Goal: Information Seeking & Learning: Learn about a topic

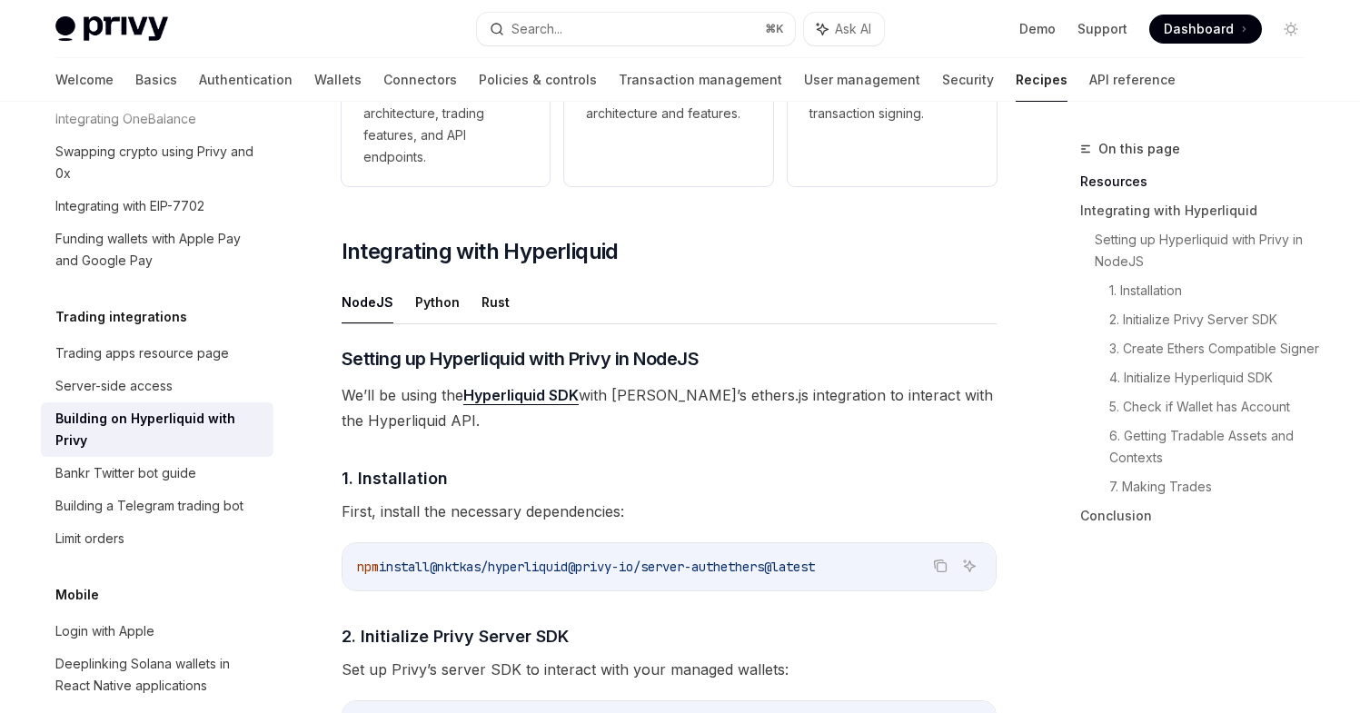
scroll to position [567, 0]
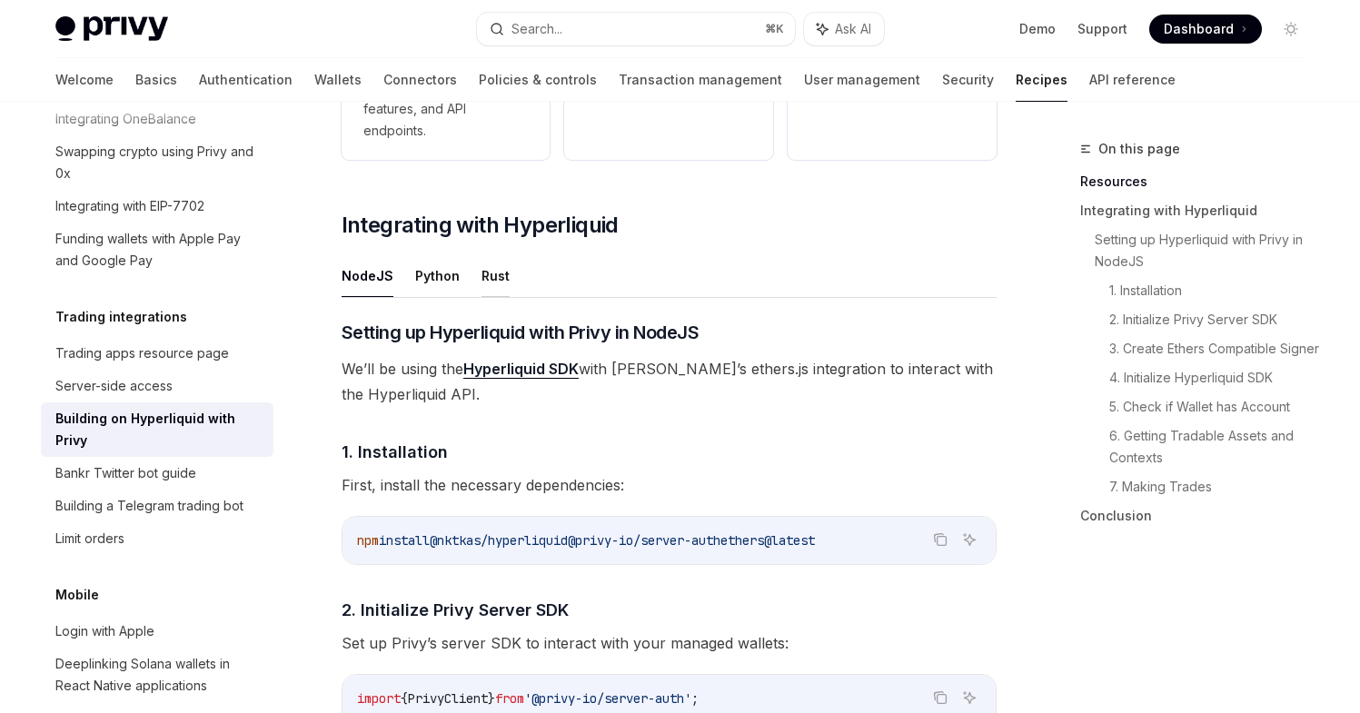
click at [485, 281] on button "Rust" at bounding box center [496, 275] width 28 height 43
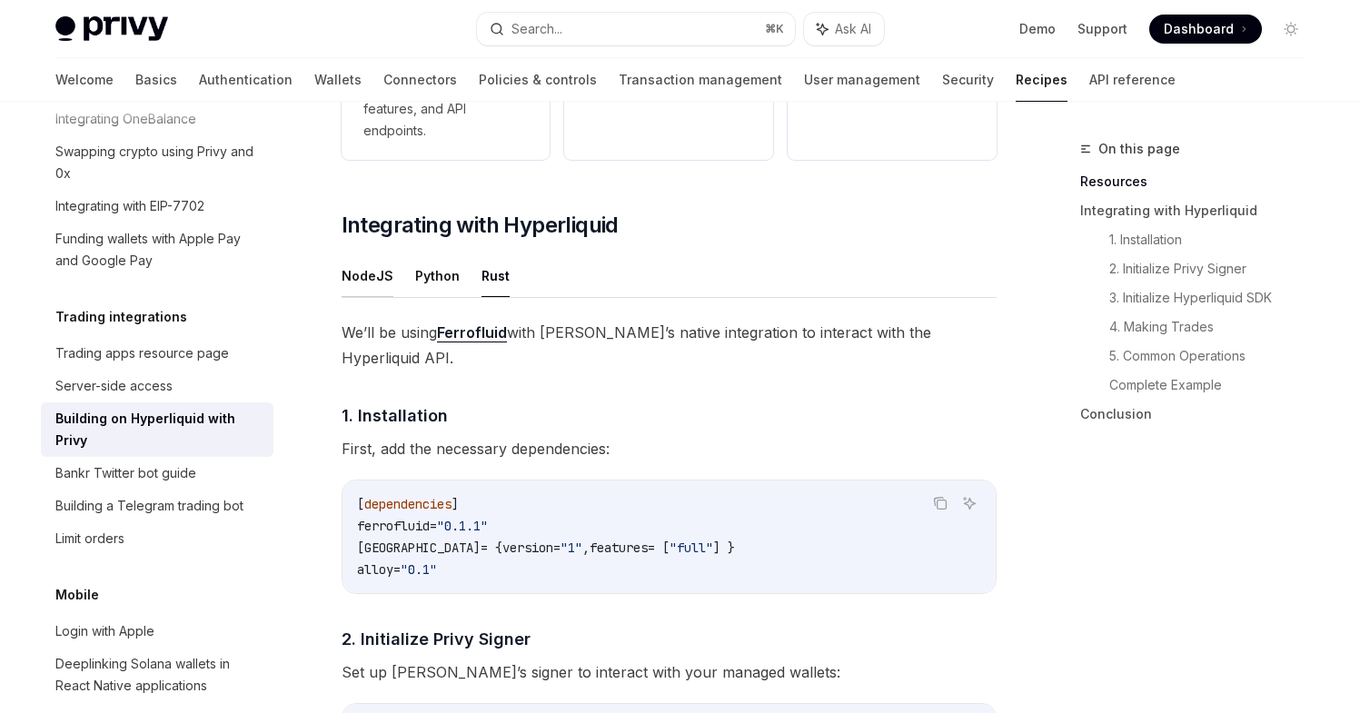
click at [374, 275] on button "NodeJS" at bounding box center [368, 275] width 52 height 43
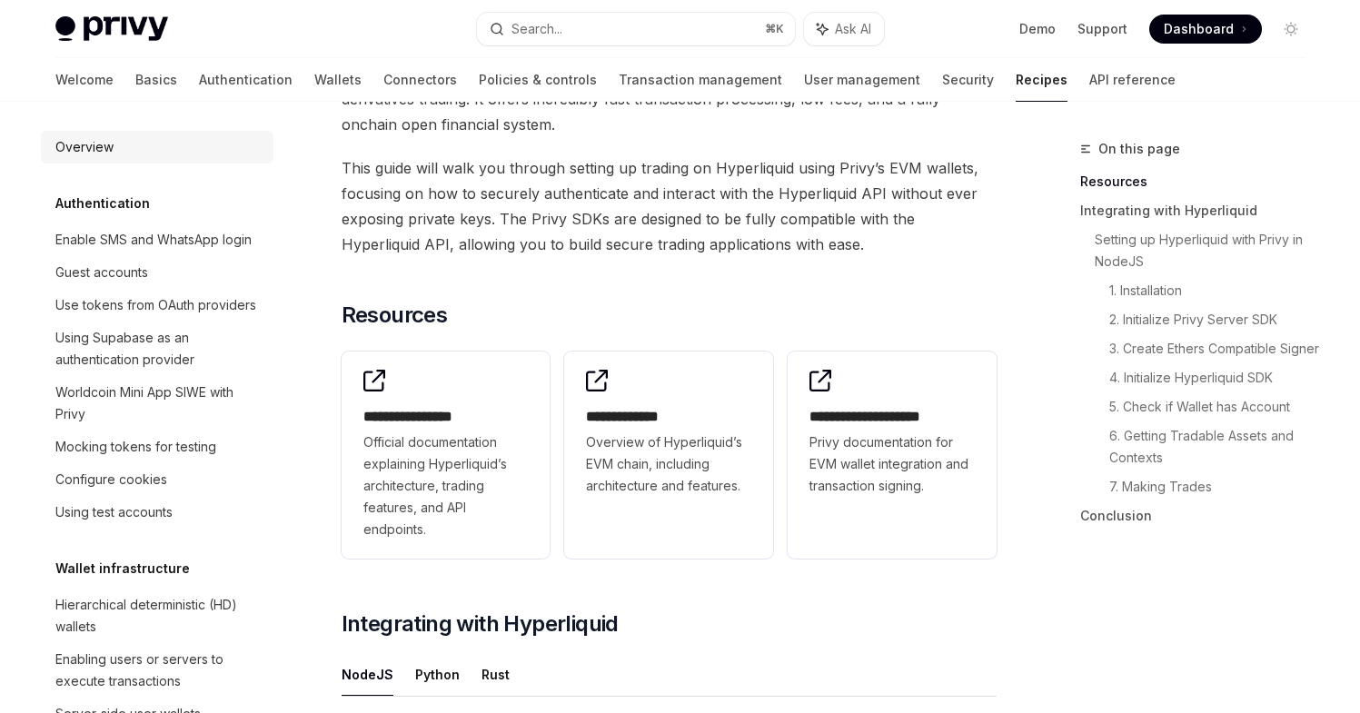
click at [88, 143] on div "Overview" at bounding box center [84, 147] width 58 height 22
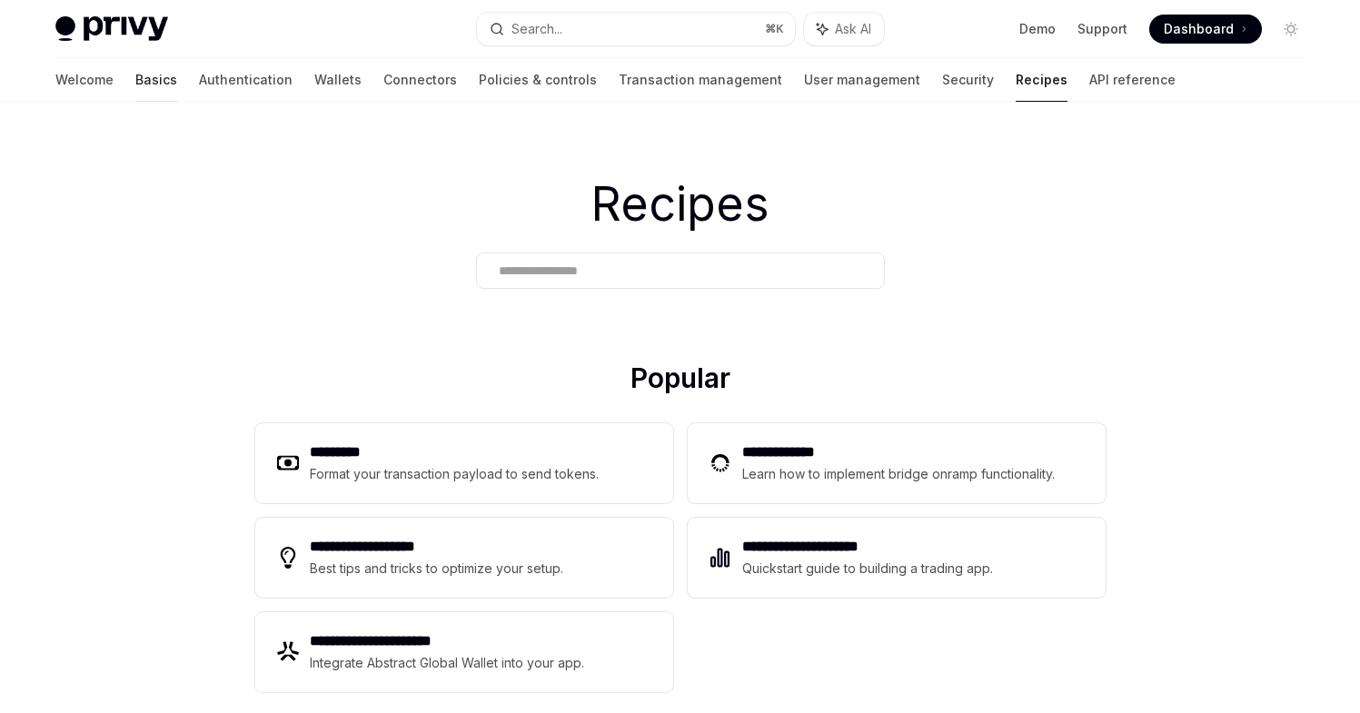
click at [135, 79] on link "Basics" at bounding box center [156, 80] width 42 height 44
type textarea "*"
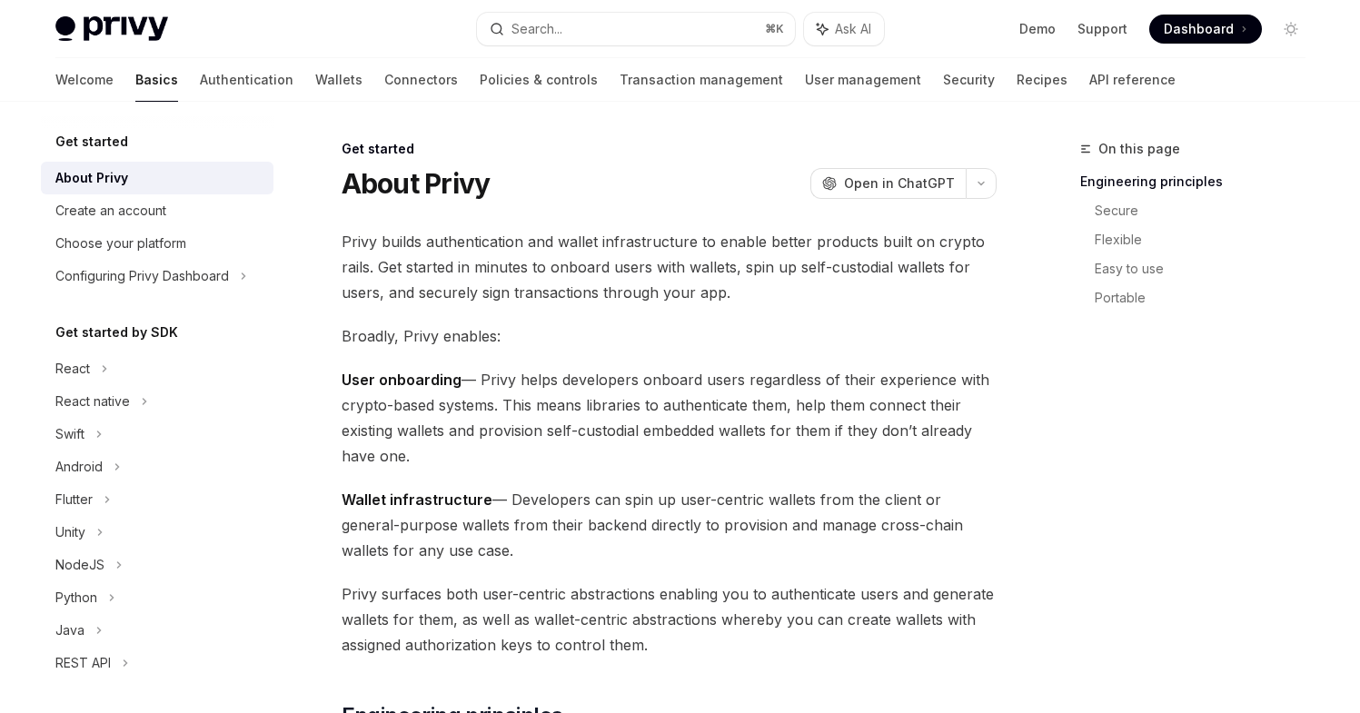
drag, startPoint x: 578, startPoint y: 458, endPoint x: 483, endPoint y: 376, distance: 125.0
click at [483, 376] on span "User onboarding — Privy helps developers onboard users regardless of their expe…" at bounding box center [669, 418] width 655 height 102
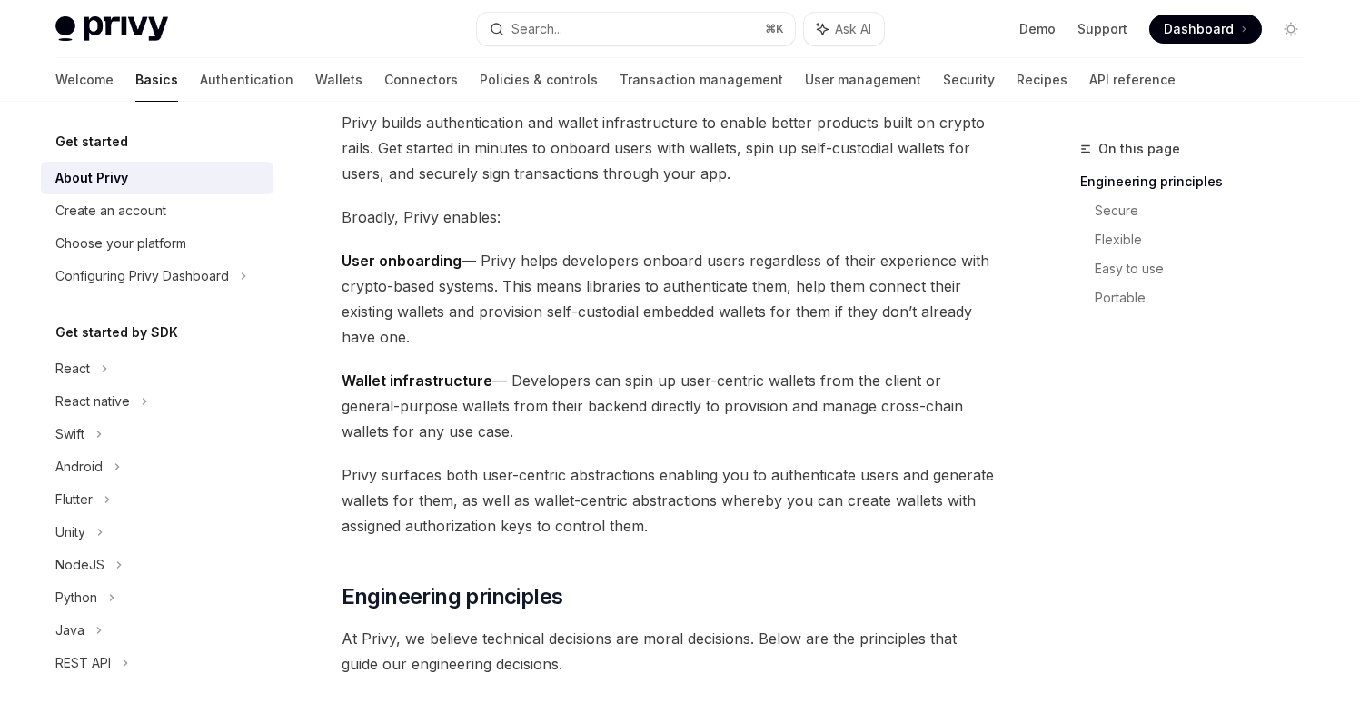
scroll to position [122, 0]
drag, startPoint x: 523, startPoint y: 423, endPoint x: 330, endPoint y: 375, distance: 199.2
drag, startPoint x: 459, startPoint y: 334, endPoint x: 331, endPoint y: 249, distance: 154.0
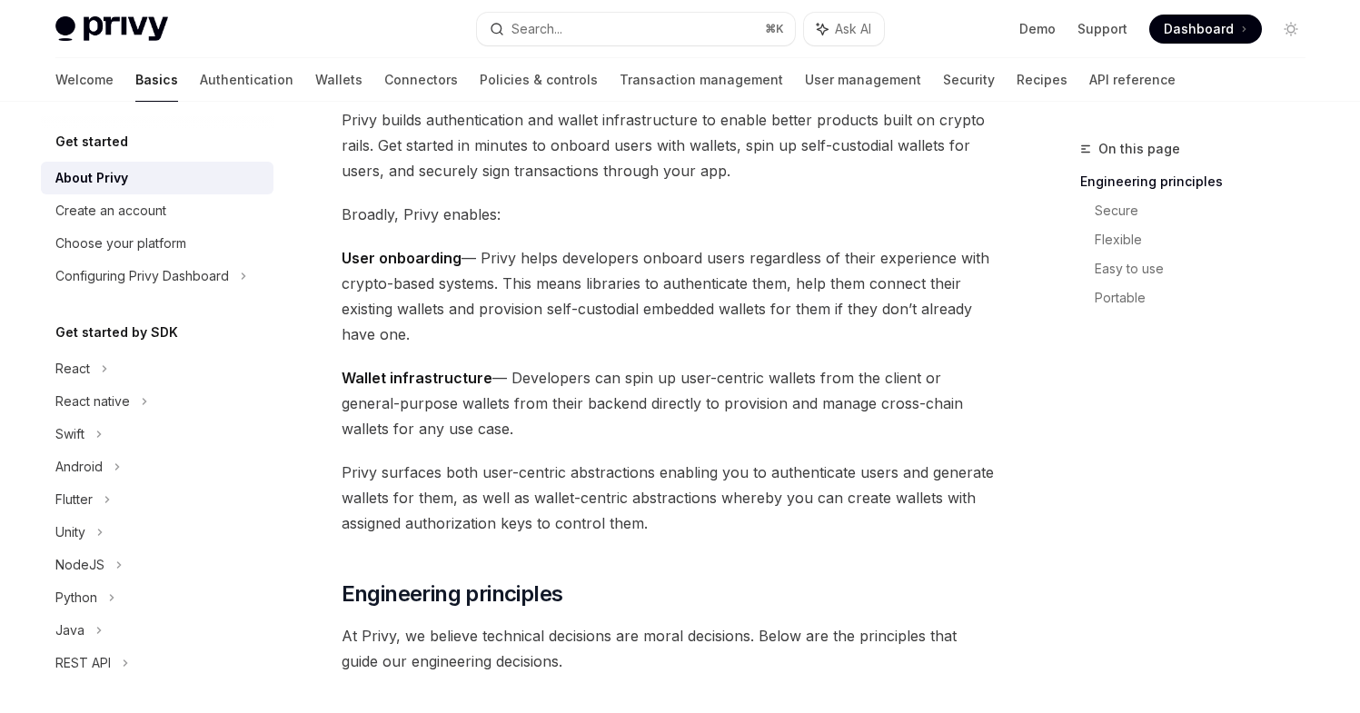
scroll to position [248, 0]
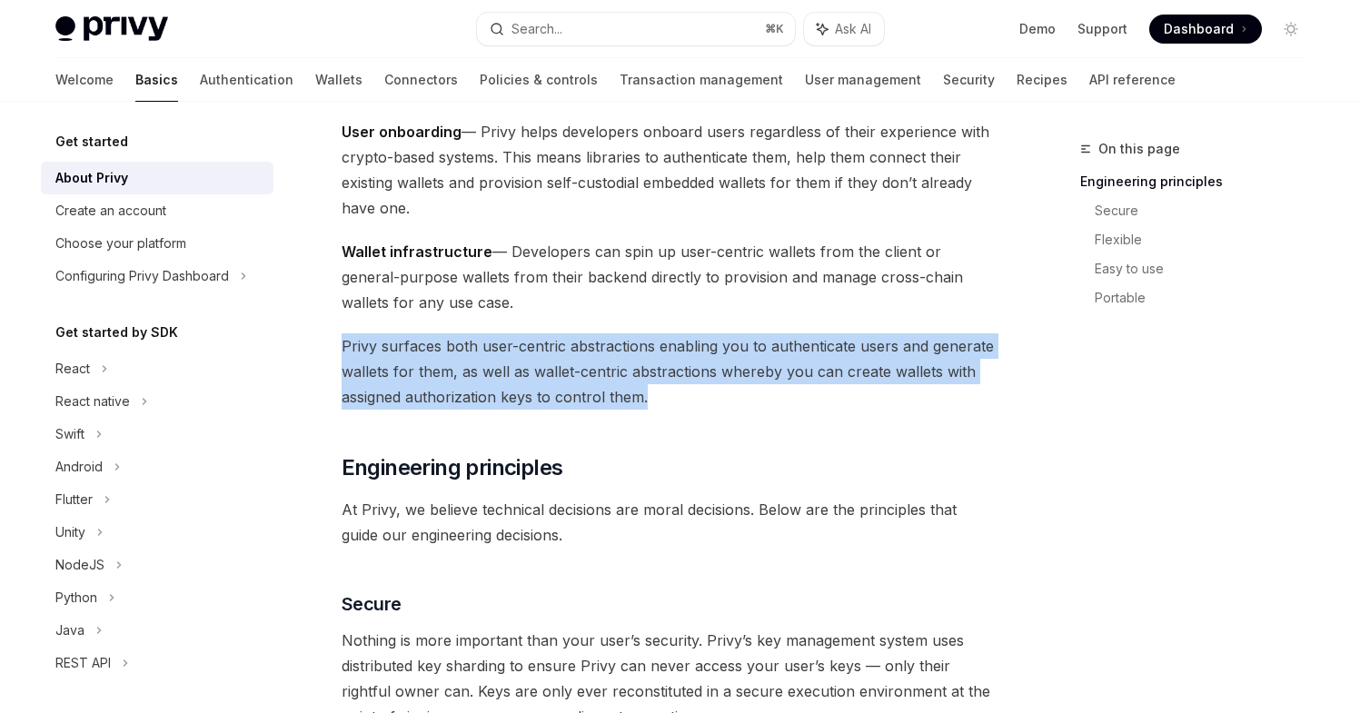
drag, startPoint x: 650, startPoint y: 406, endPoint x: 320, endPoint y: 353, distance: 334.2
